Goal: Task Accomplishment & Management: Use online tool/utility

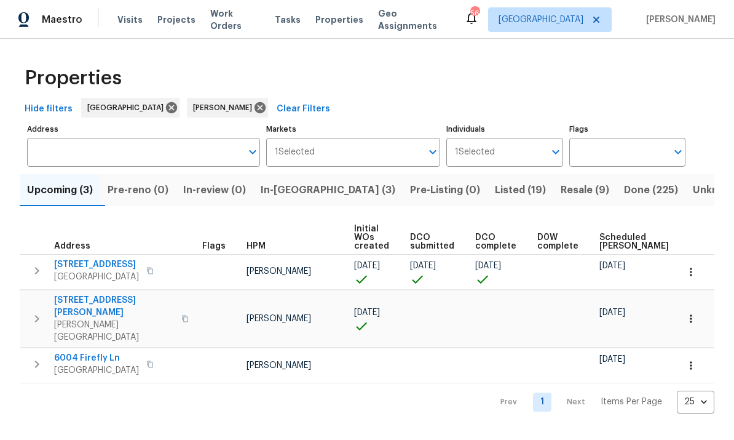
click at [295, 186] on span "In-reno (3)" at bounding box center [328, 189] width 135 height 17
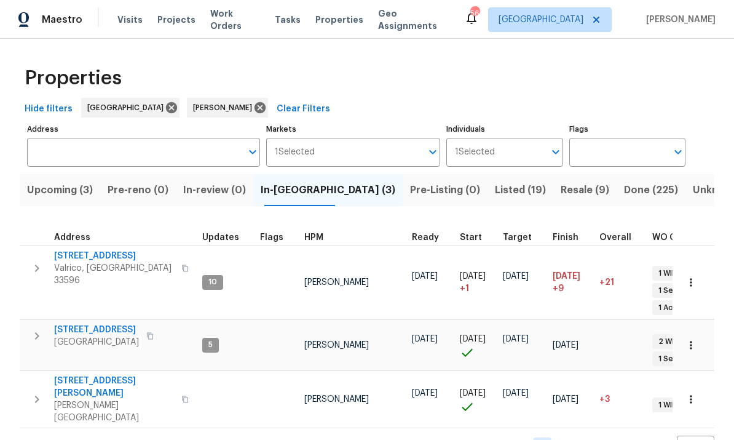
click at [80, 324] on span "10905 Brucehaven Dr" at bounding box center [96, 330] width 85 height 12
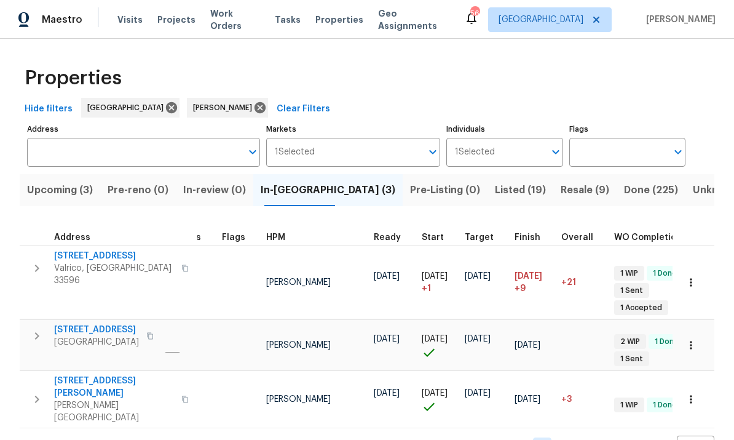
scroll to position [0, 38]
click at [54, 375] on span "513 Sandy Creek Dr" at bounding box center [114, 387] width 120 height 25
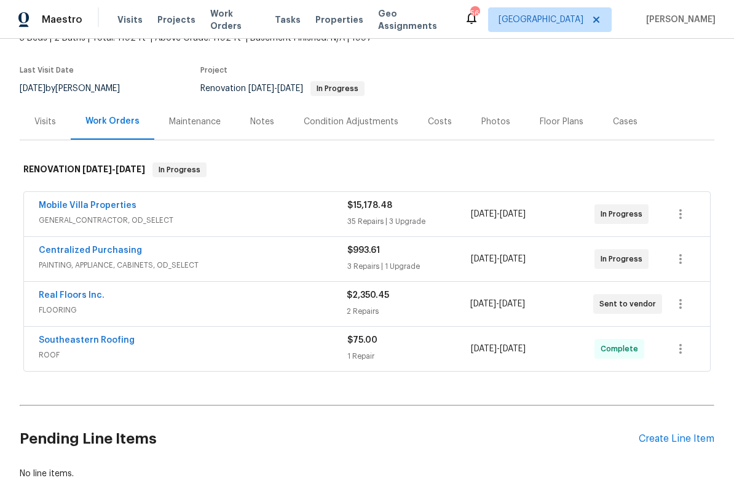
scroll to position [85, 0]
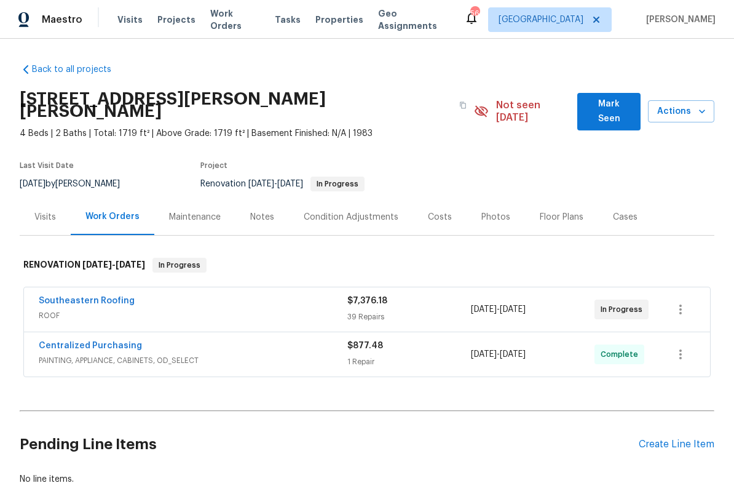
click at [429, 211] on div "Costs" at bounding box center [440, 217] width 24 height 12
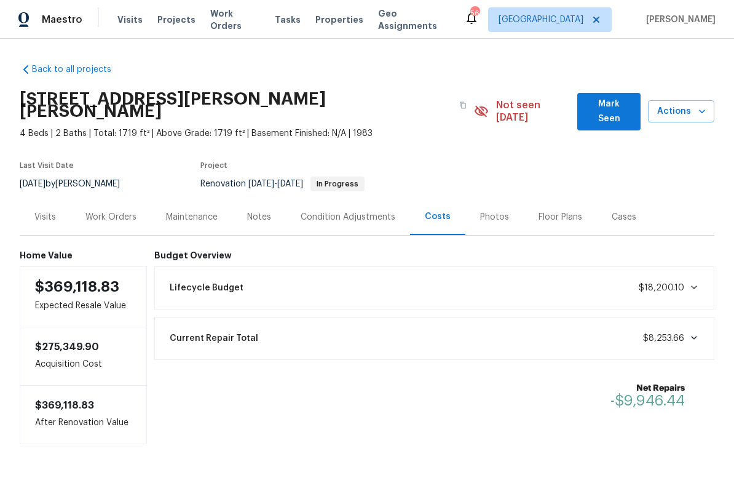
click at [317, 211] on div "Condition Adjustments" at bounding box center [348, 217] width 95 height 12
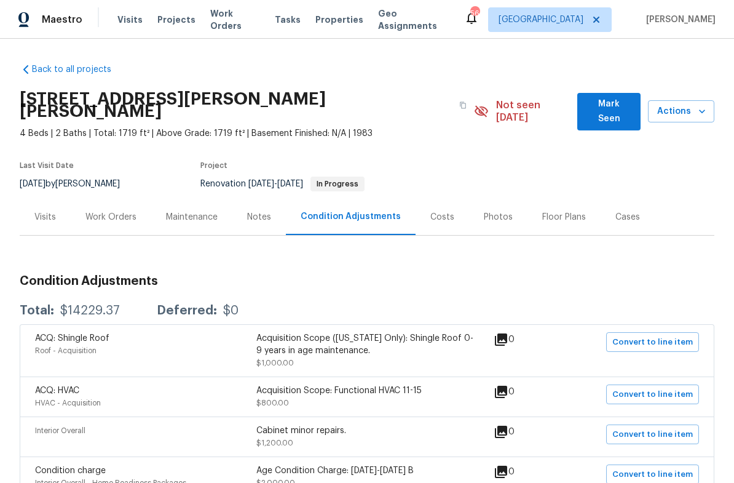
click at [179, 211] on div "Maintenance" at bounding box center [192, 217] width 52 height 12
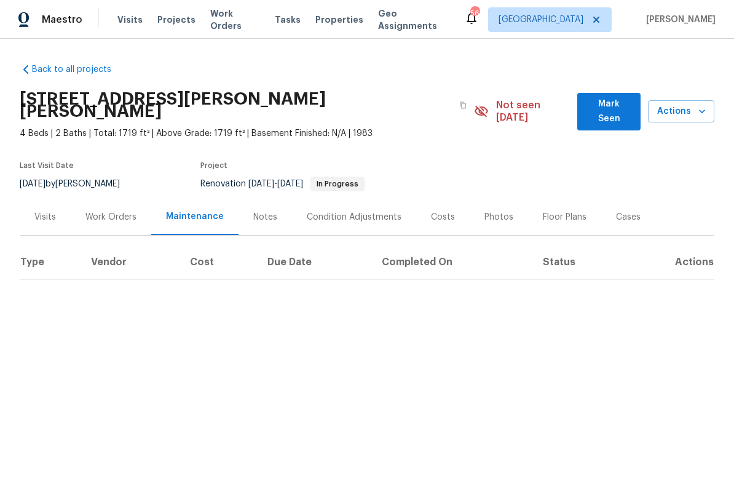
click at [96, 211] on div "Work Orders" at bounding box center [110, 217] width 51 height 12
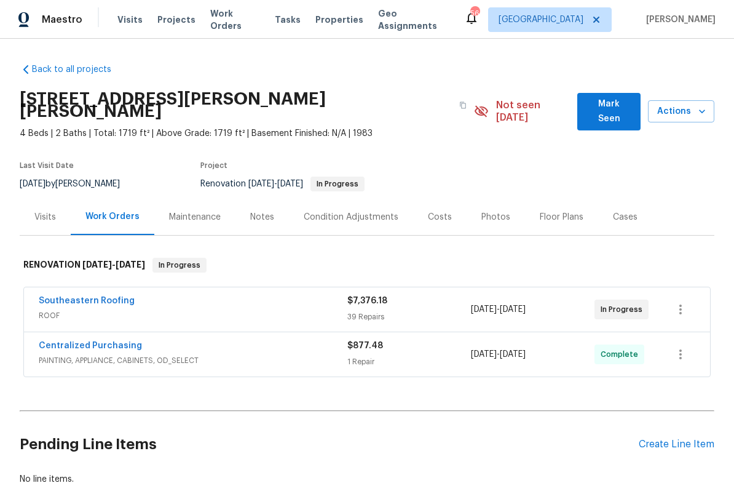
click at [70, 296] on link "Southeastern Roofing" at bounding box center [87, 300] width 96 height 9
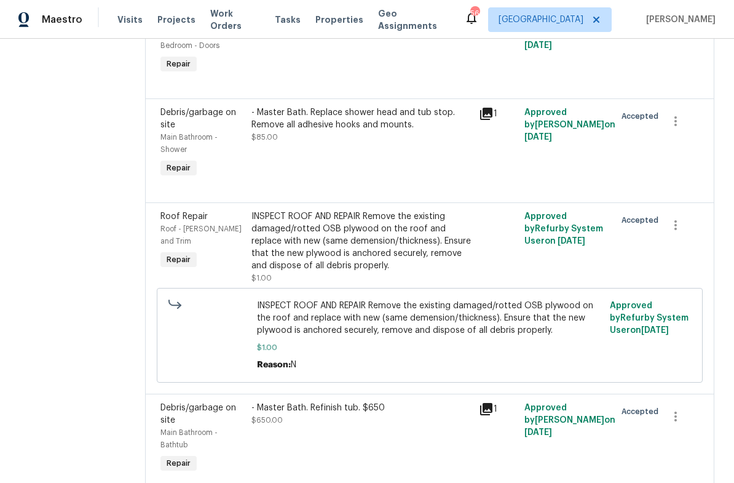
scroll to position [2395, 0]
